Goal: Find specific page/section: Find specific page/section

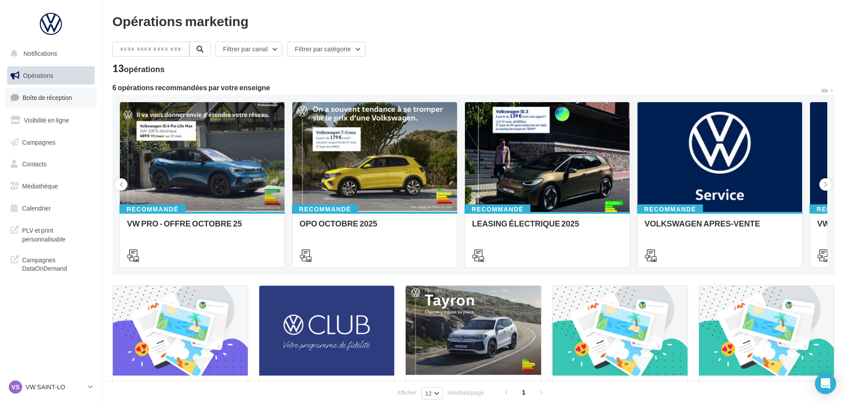
click at [41, 102] on link "Boîte de réception" at bounding box center [50, 97] width 91 height 19
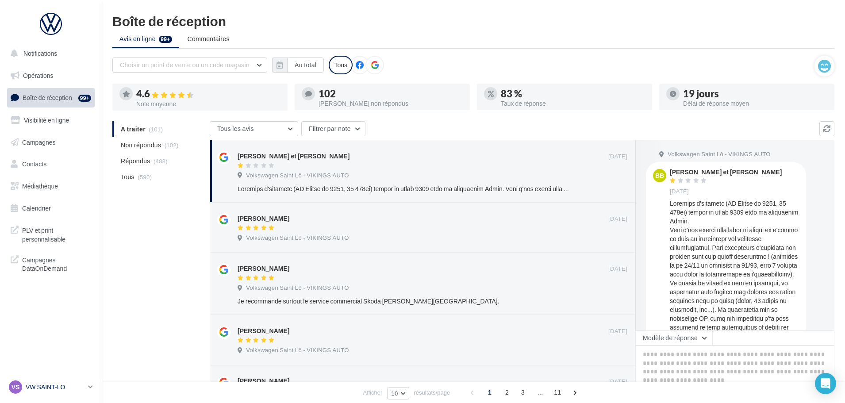
click at [54, 388] on p "VW SAINT-LO" at bounding box center [55, 387] width 59 height 9
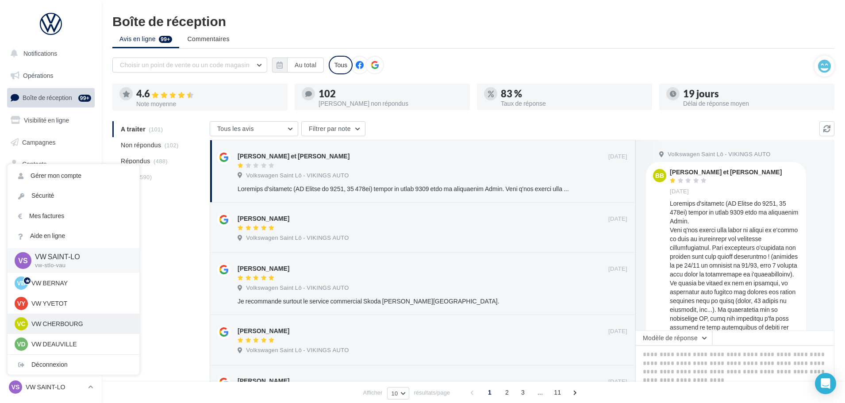
click at [61, 328] on p "VW CHERBOURG" at bounding box center [79, 324] width 97 height 9
